Goal: Find specific page/section: Find specific page/section

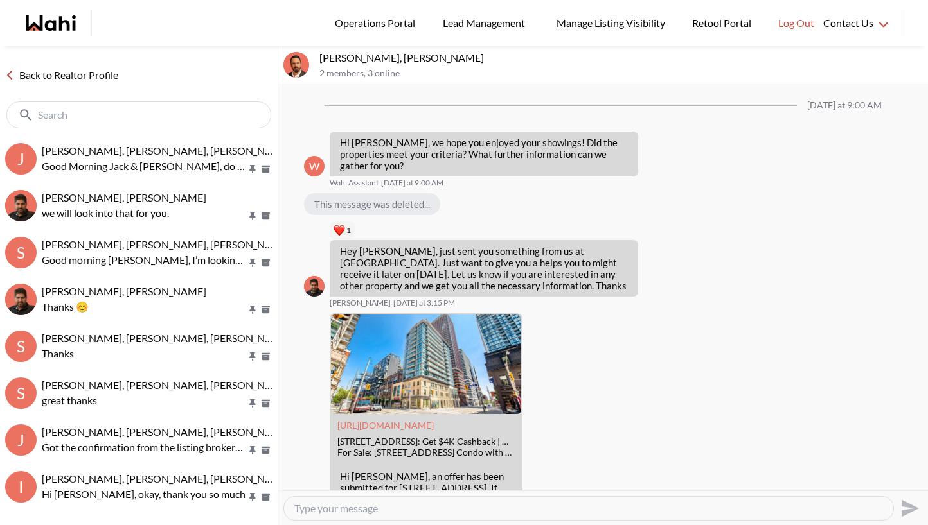
scroll to position [4232, 0]
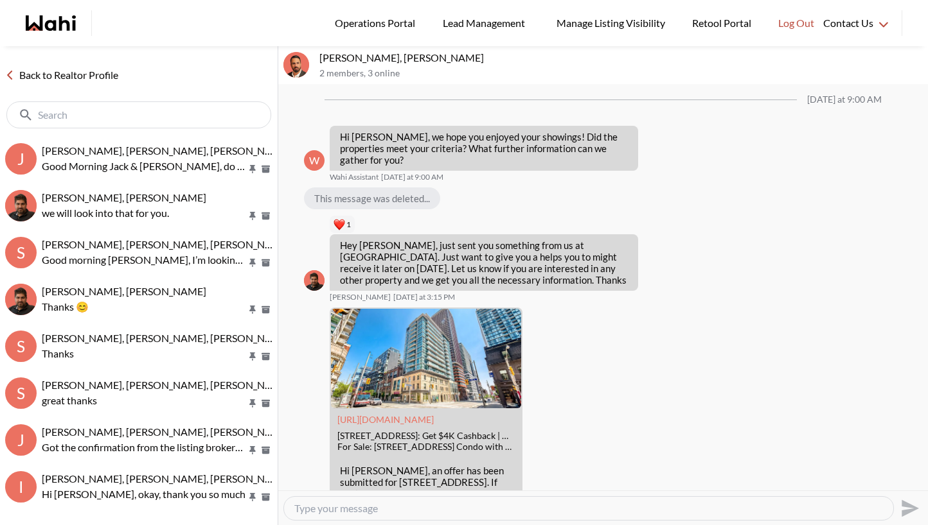
click at [72, 16] on icon "Wahi homepage" at bounding box center [51, 22] width 50 height 15
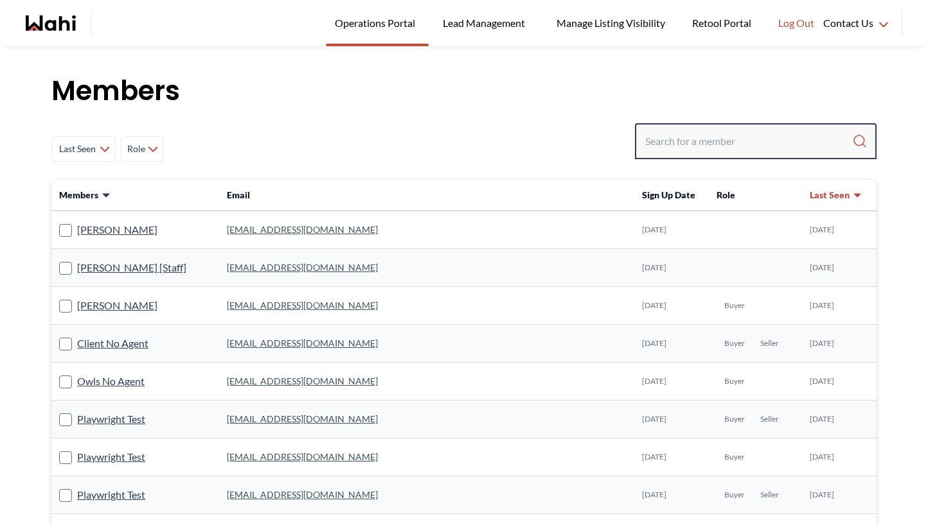
click at [711, 136] on input "Search input" at bounding box center [748, 141] width 207 height 23
type input "[PERSON_NAME]"
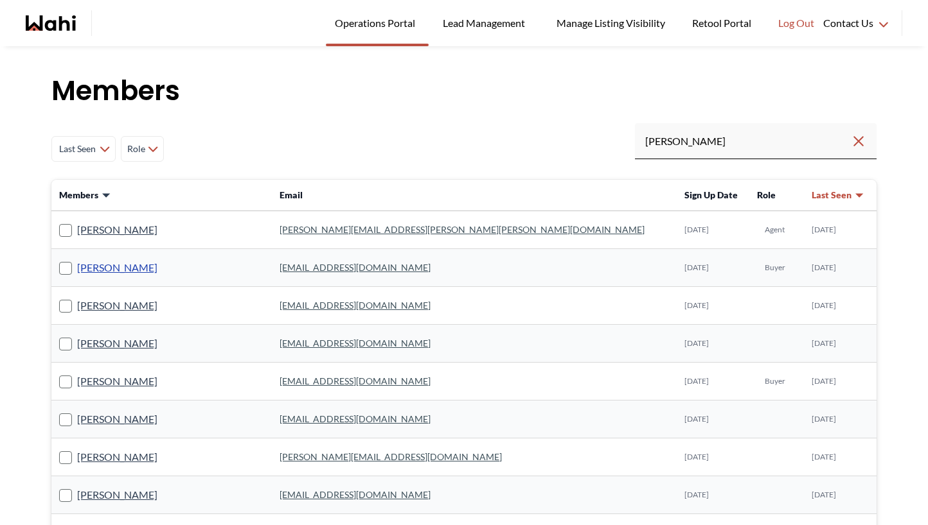
click at [85, 261] on link "[PERSON_NAME]" at bounding box center [117, 268] width 80 height 17
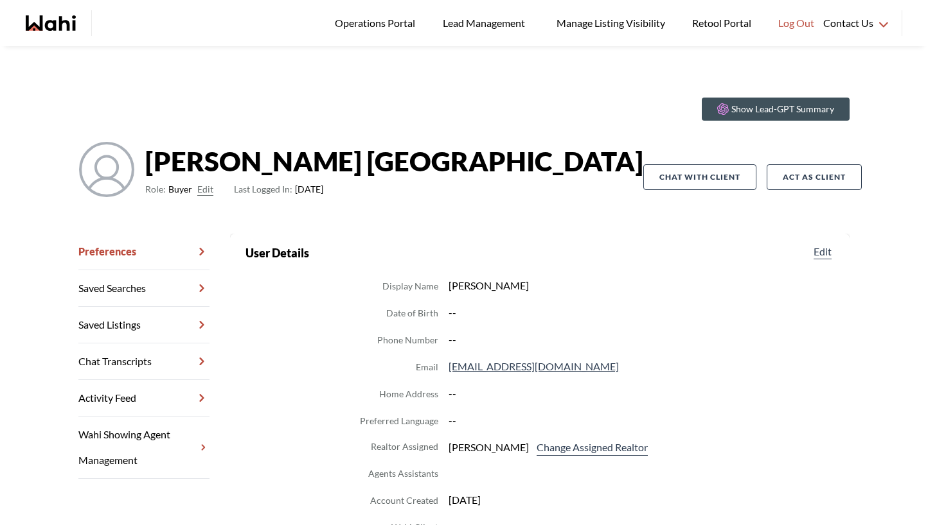
click at [106, 358] on link "Chat Transcripts" at bounding box center [143, 362] width 131 height 37
